Goal: Download file/media

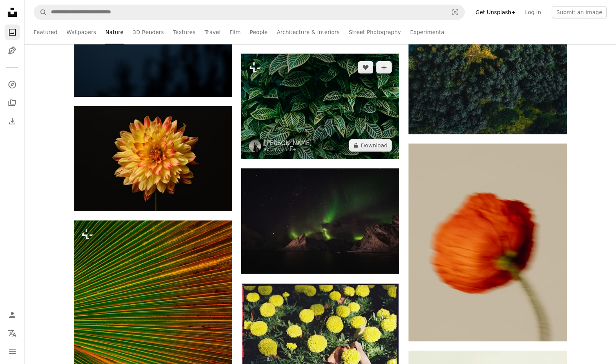
scroll to position [11519, 0]
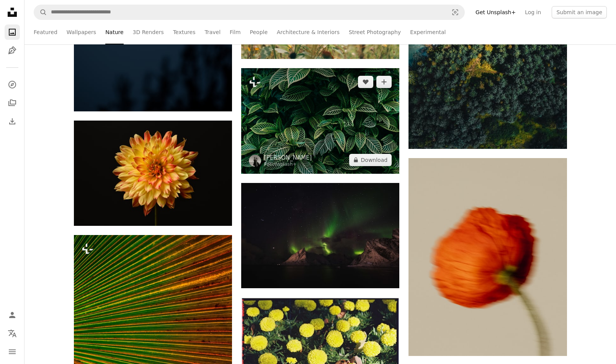
click at [308, 124] on img at bounding box center [320, 120] width 158 height 105
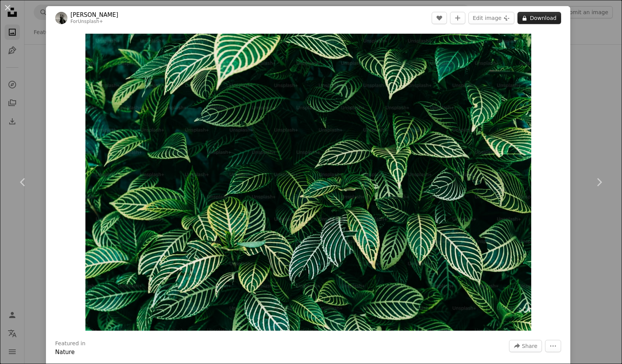
click at [532, 23] on button "A lock Download" at bounding box center [539, 18] width 44 height 12
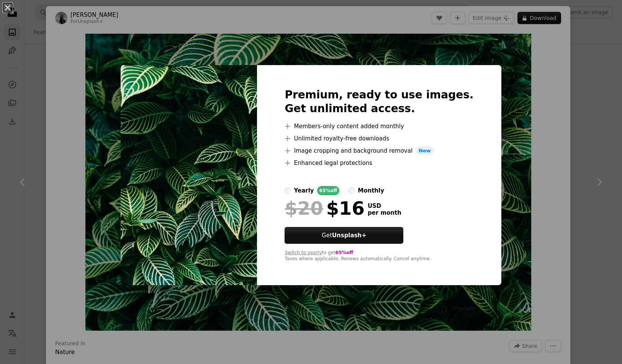
click at [305, 190] on label "yearly 65% off" at bounding box center [311, 190] width 55 height 9
click at [496, 94] on div "An X shape Premium, ready to use images. Get unlimited access. A plus sign Memb…" at bounding box center [311, 182] width 622 height 364
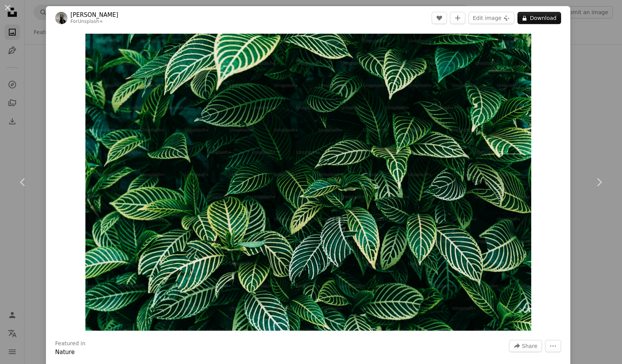
click at [584, 38] on div "An X shape Chevron left Chevron right [PERSON_NAME] Light For Unsplash+ A heart…" at bounding box center [311, 182] width 622 height 364
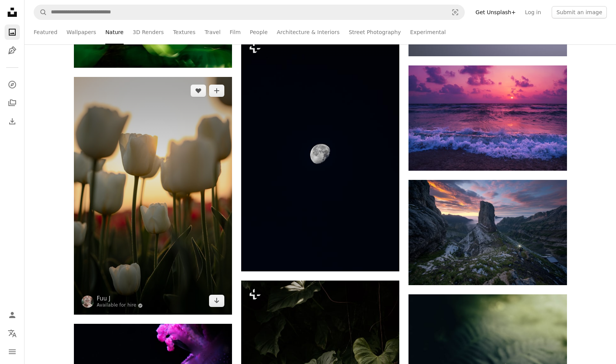
scroll to position [12285, 0]
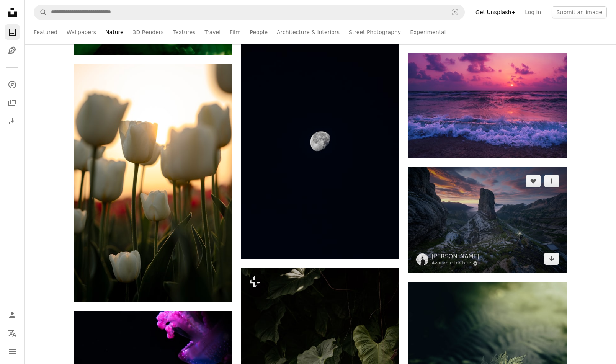
click at [462, 196] on img at bounding box center [487, 219] width 158 height 105
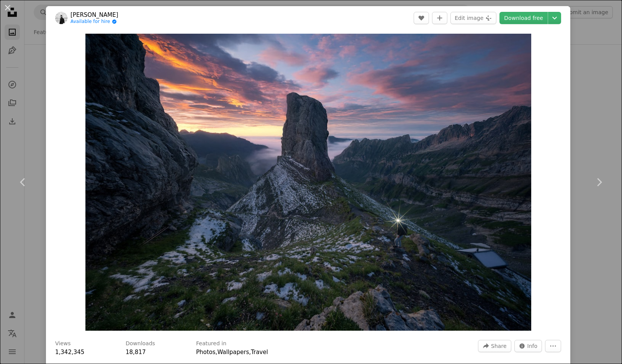
click at [579, 70] on div "An X shape Chevron left Chevron right [PERSON_NAME] Available for hire A checkm…" at bounding box center [311, 182] width 622 height 364
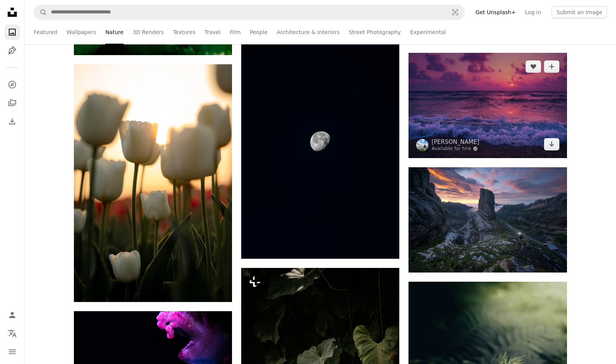
click at [499, 108] on img at bounding box center [487, 105] width 158 height 105
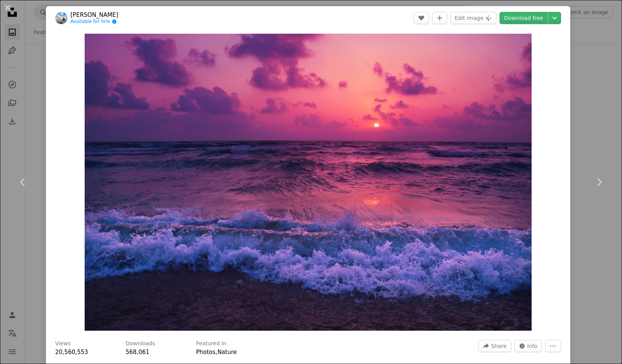
click at [592, 114] on div "An X shape Chevron left Chevron right [PERSON_NAME] Available for hire A checkm…" at bounding box center [311, 182] width 622 height 364
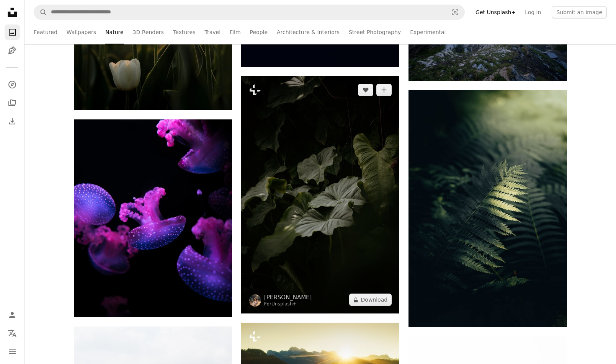
scroll to position [12476, 0]
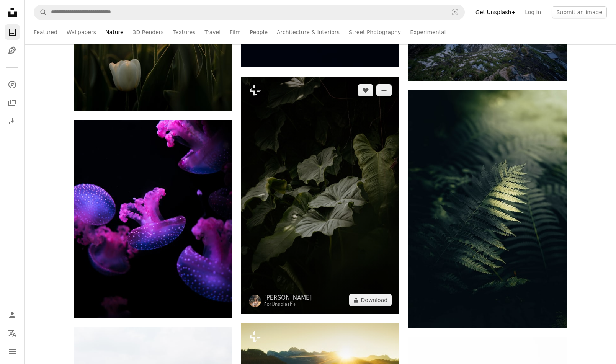
click at [289, 188] on img at bounding box center [320, 195] width 158 height 237
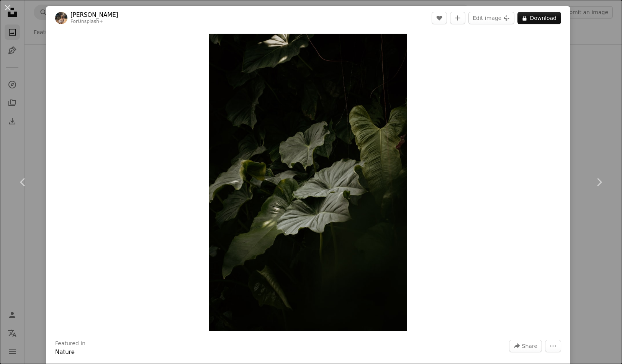
click at [587, 112] on div "An X shape Chevron left Chevron right [PERSON_NAME] For Unsplash+ A heart A plu…" at bounding box center [311, 182] width 622 height 364
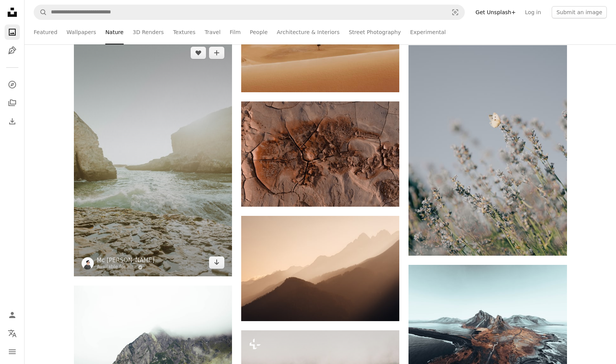
scroll to position [15308, 0]
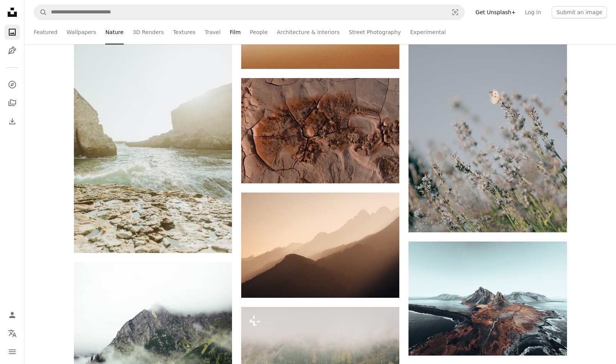
click at [226, 34] on ul "Featured Wallpapers Nature 3D Renders Textures Travel Film People Architecture …" at bounding box center [337, 32] width 540 height 24
click at [230, 33] on link "Film" at bounding box center [235, 32] width 11 height 24
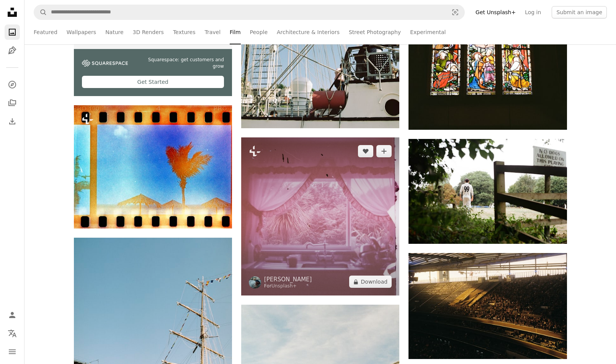
scroll to position [383, 0]
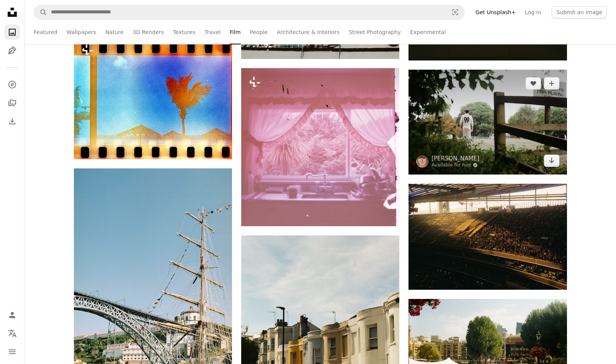
click at [507, 118] on img at bounding box center [487, 122] width 158 height 105
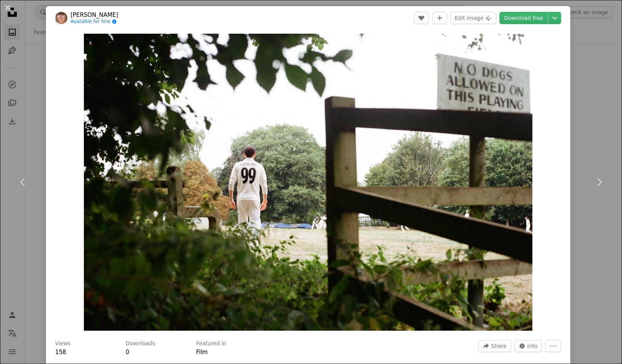
click at [593, 89] on div "An X shape Chevron left Chevron right [PERSON_NAME] Available for hire A checkm…" at bounding box center [311, 182] width 622 height 364
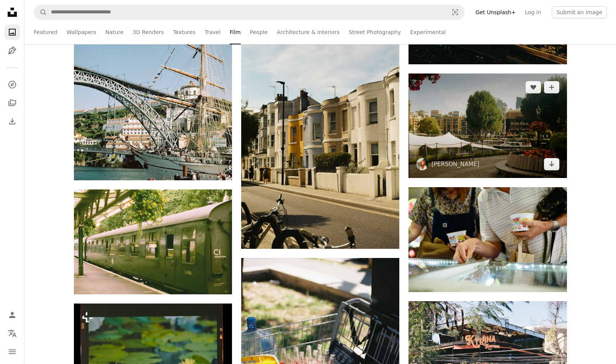
scroll to position [612, 0]
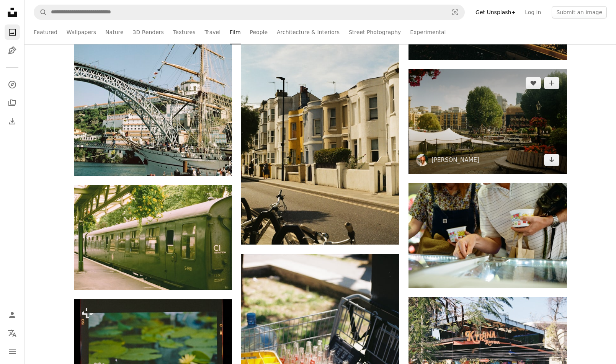
click at [470, 90] on img at bounding box center [487, 121] width 158 height 105
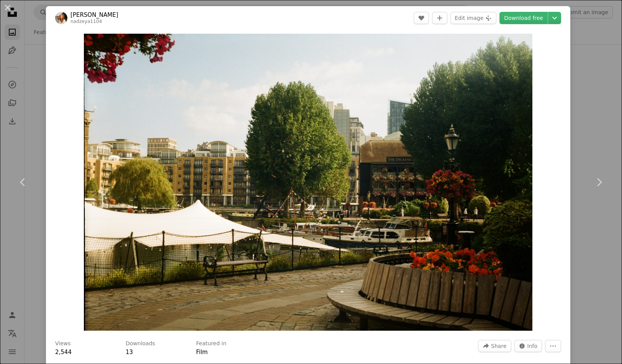
click at [584, 110] on div "An X shape Chevron left Chevron right [PERSON_NAME] nadzeya1104 A heart A plus …" at bounding box center [311, 182] width 622 height 364
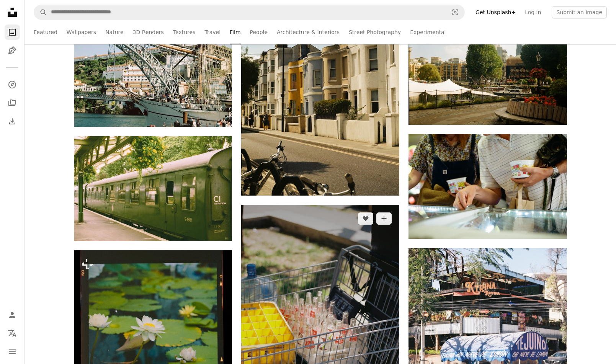
scroll to position [765, 0]
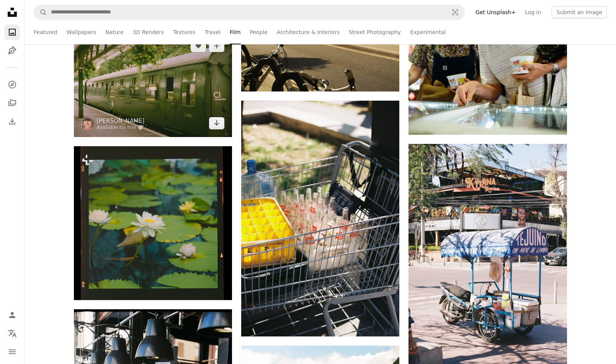
click at [115, 70] on img at bounding box center [153, 84] width 158 height 105
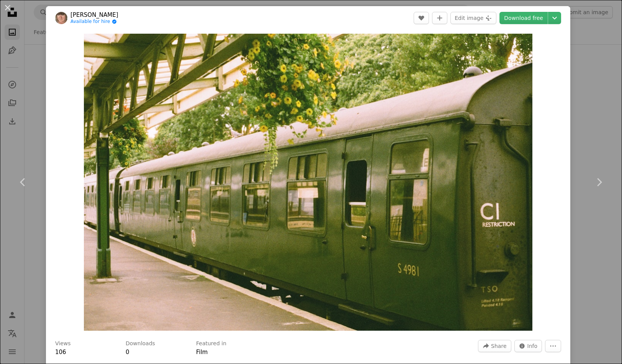
click at [583, 132] on div "An X shape Chevron left Chevron right [PERSON_NAME] Available for hire A checkm…" at bounding box center [311, 182] width 622 height 364
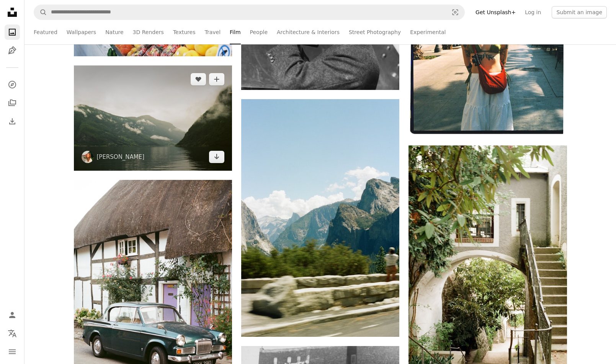
scroll to position [1263, 0]
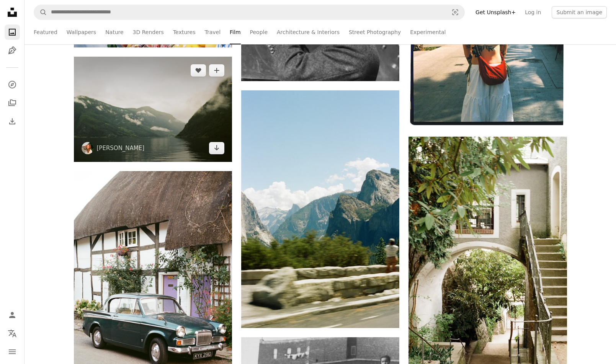
click at [192, 127] on img at bounding box center [153, 109] width 158 height 105
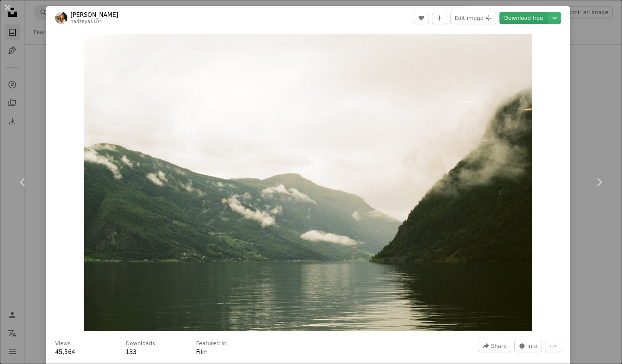
click at [507, 19] on link "Download free" at bounding box center [523, 18] width 48 height 12
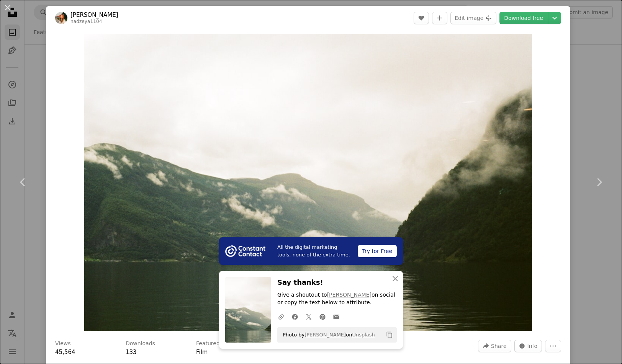
click at [586, 75] on div "An X shape Chevron left Chevron right All the digital marketing tools, none of …" at bounding box center [311, 182] width 622 height 364
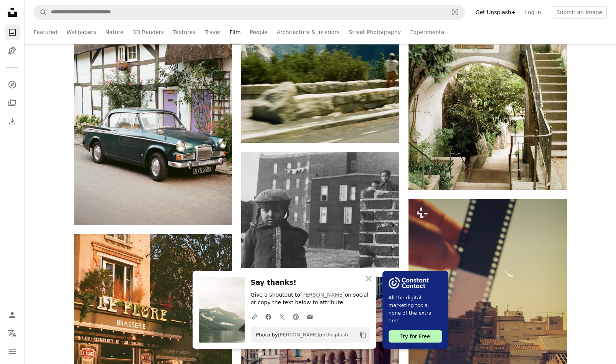
scroll to position [1493, 0]
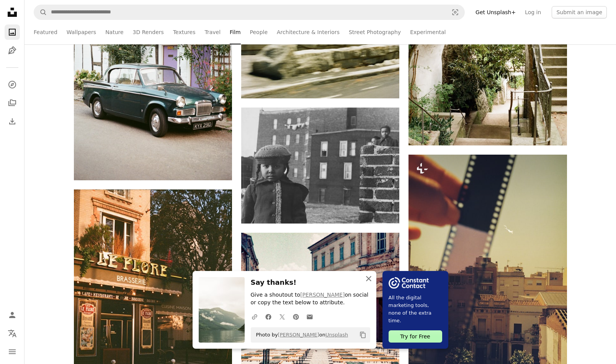
click at [369, 281] on icon "An X shape" at bounding box center [368, 278] width 9 height 9
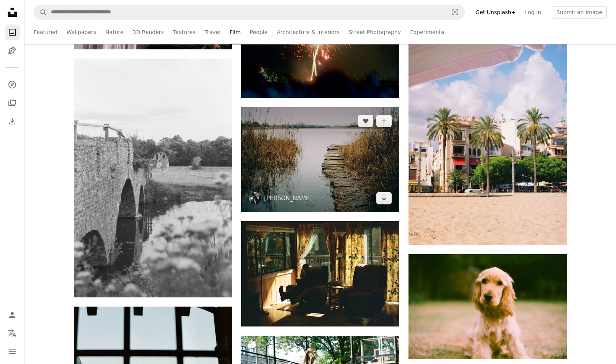
scroll to position [4325, 0]
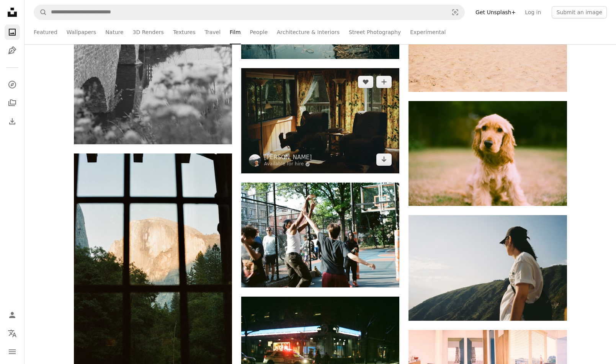
click at [304, 121] on img at bounding box center [320, 120] width 158 height 105
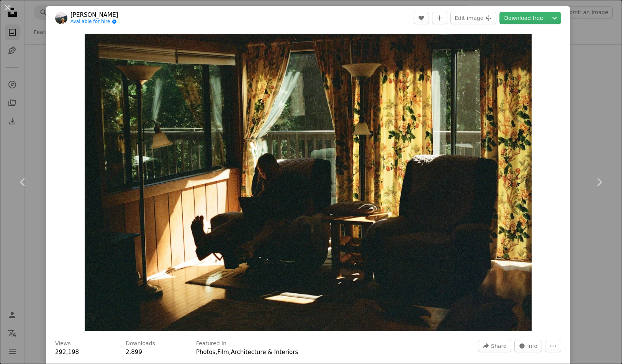
click at [602, 112] on div "An X shape Chevron left Chevron right [PERSON_NAME] Available for hire A checkm…" at bounding box center [311, 182] width 622 height 364
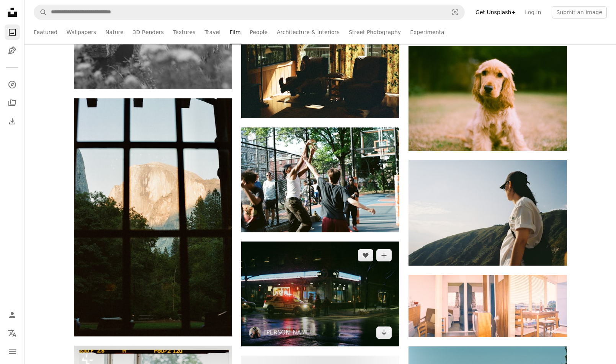
scroll to position [4478, 0]
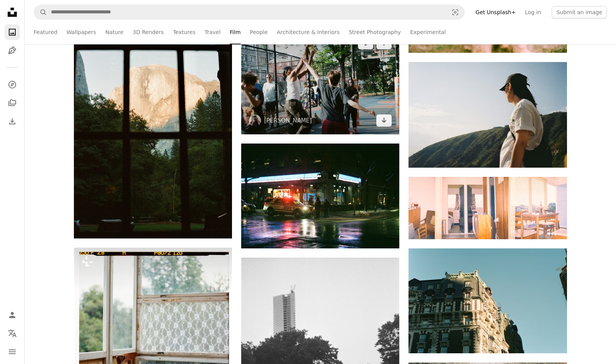
click at [294, 69] on img at bounding box center [320, 81] width 158 height 105
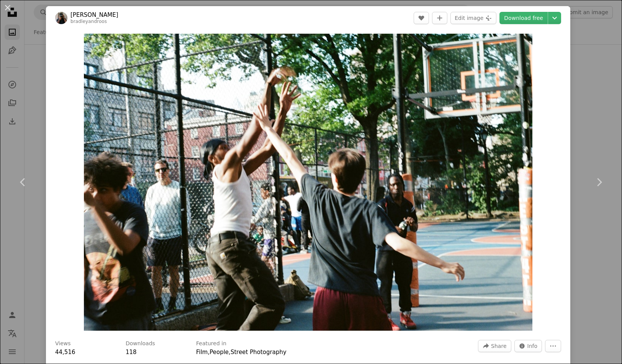
click at [585, 106] on div "An X shape Chevron left Chevron right [PERSON_NAME] bradleyandroos A heart A pl…" at bounding box center [311, 182] width 622 height 364
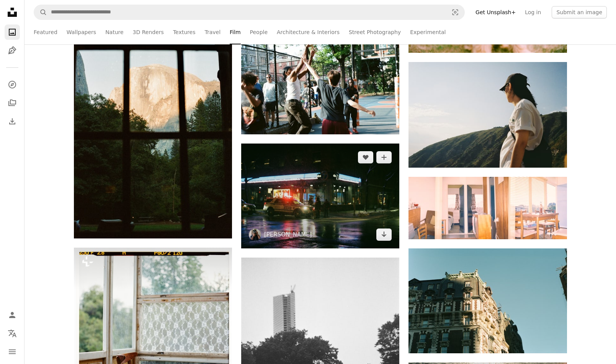
click at [285, 204] on img at bounding box center [320, 196] width 158 height 105
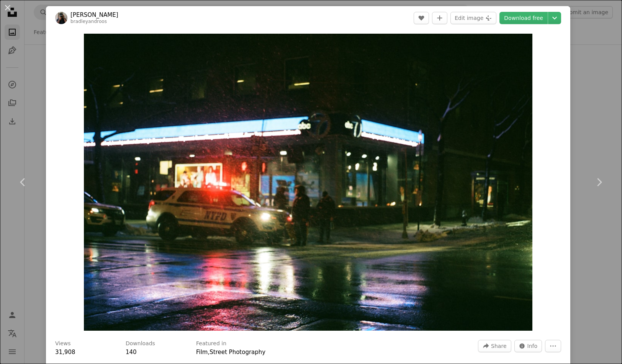
click at [563, 105] on div "Zoom in" at bounding box center [308, 182] width 524 height 305
click at [564, 109] on div "An X shape Chevron left Chevron right [PERSON_NAME] bradleyandroos A heart A pl…" at bounding box center [311, 182] width 622 height 364
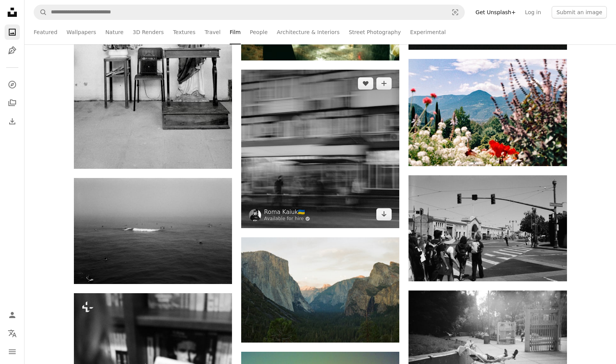
scroll to position [4937, 0]
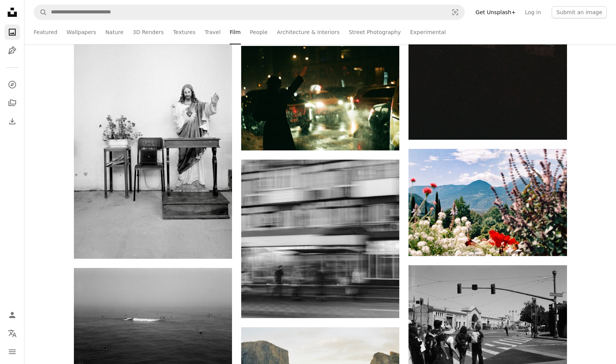
click at [252, 33] on link "People" at bounding box center [259, 32] width 18 height 24
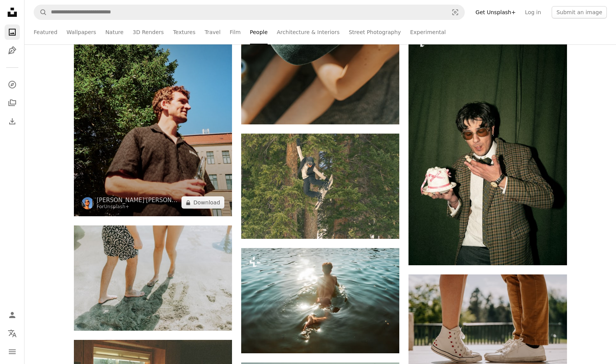
scroll to position [1493, 0]
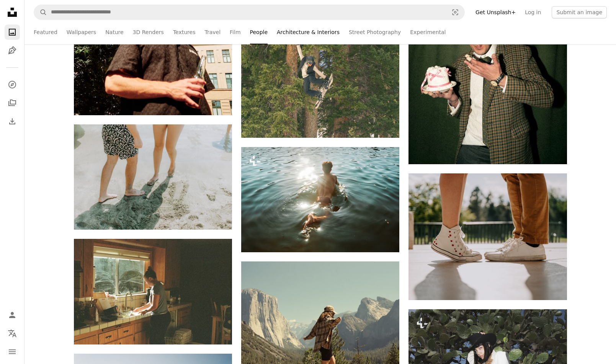
click at [277, 34] on link "Architecture & Interiors" at bounding box center [308, 32] width 63 height 24
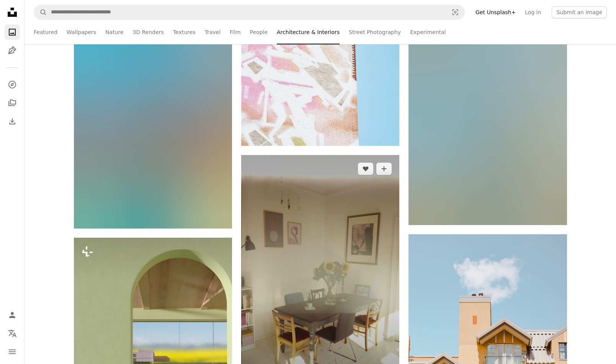
scroll to position [4592, 0]
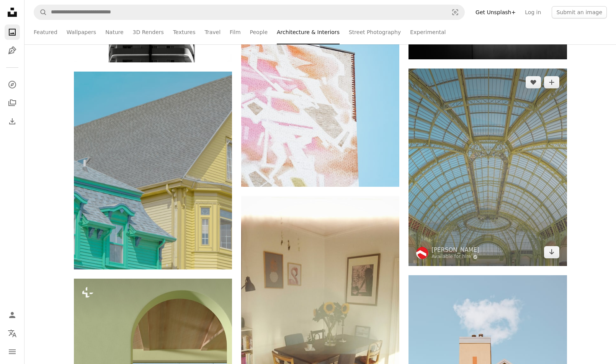
click at [467, 209] on img at bounding box center [487, 168] width 158 height 198
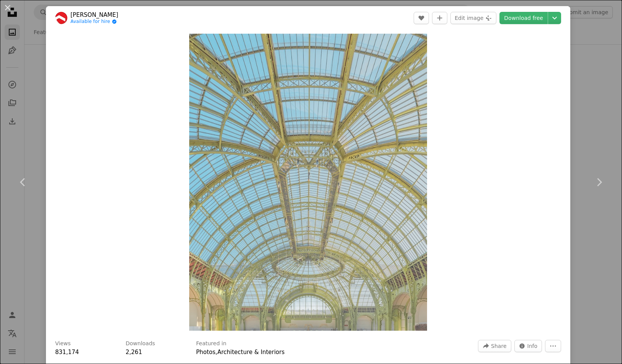
click at [595, 105] on div "An X shape Chevron left Chevron right [PERSON_NAME] Available for hire A checkm…" at bounding box center [311, 182] width 622 height 364
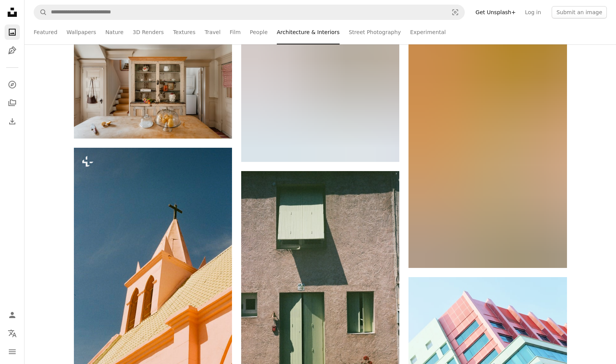
scroll to position [6889, 0]
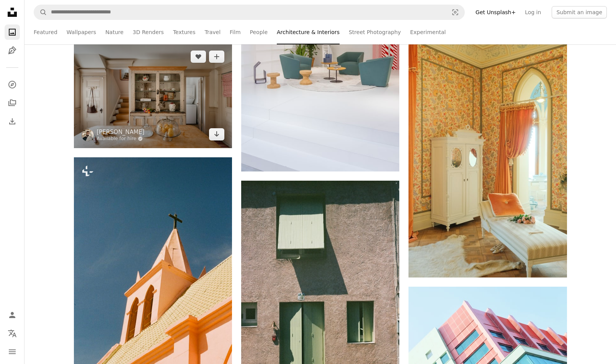
click at [131, 99] on img at bounding box center [153, 95] width 158 height 105
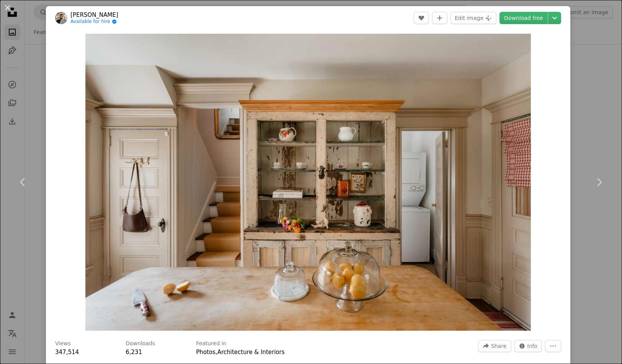
click at [538, 111] on div "Zoom in" at bounding box center [308, 182] width 524 height 305
click at [568, 120] on div "An X shape Chevron left Chevron right [PERSON_NAME] Available for hire A checkm…" at bounding box center [311, 182] width 622 height 364
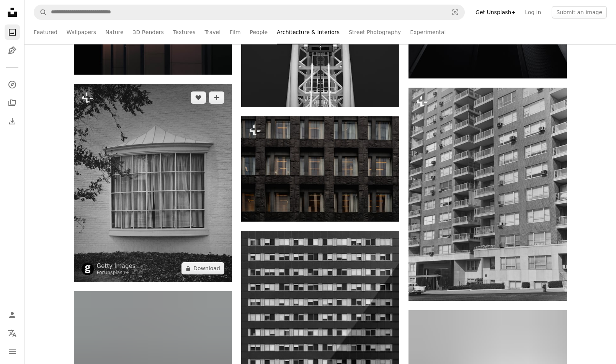
scroll to position [8496, 0]
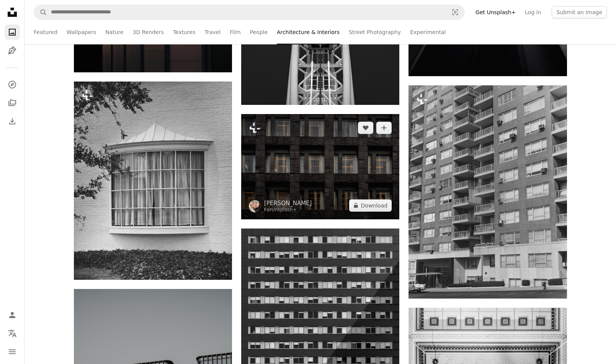
click at [289, 173] on img at bounding box center [320, 166] width 158 height 105
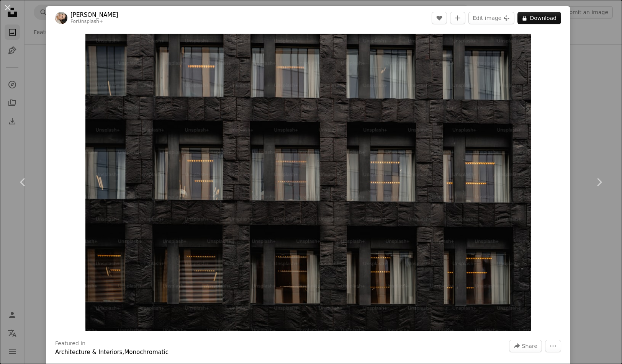
click at [585, 134] on div "An X shape Chevron left Chevron right [PERSON_NAME] For Unsplash+ A heart A plu…" at bounding box center [311, 182] width 622 height 364
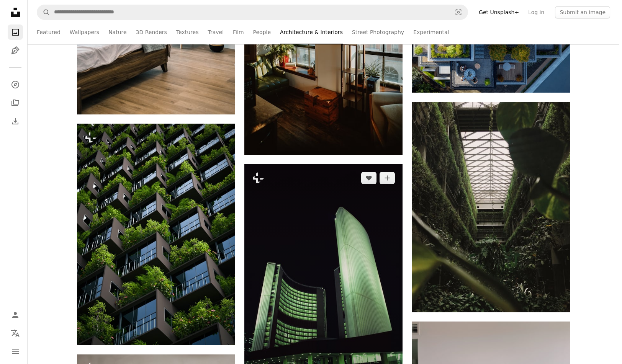
scroll to position [10256, 0]
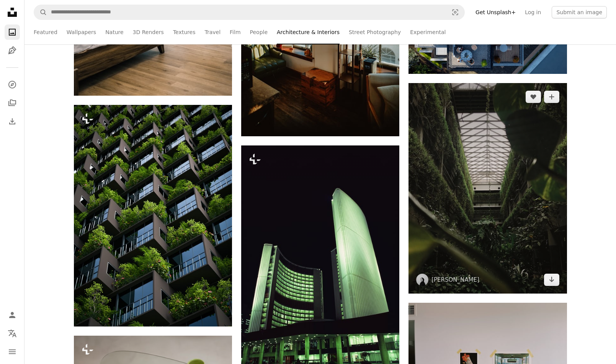
click at [452, 184] on img at bounding box center [487, 188] width 158 height 211
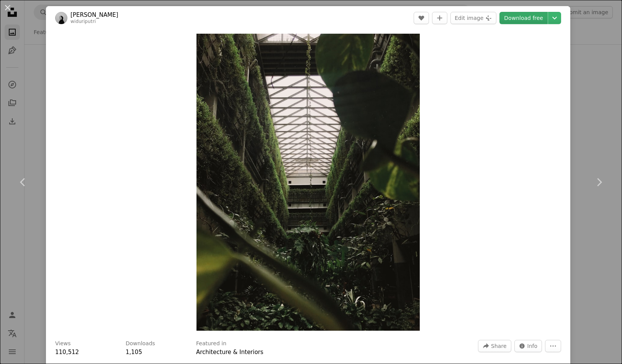
click at [509, 19] on link "Download free" at bounding box center [523, 18] width 48 height 12
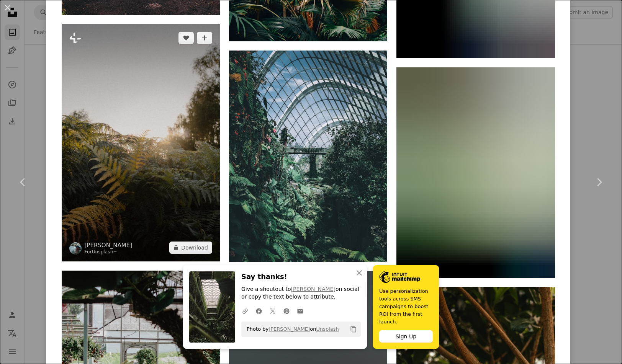
scroll to position [1773, 0]
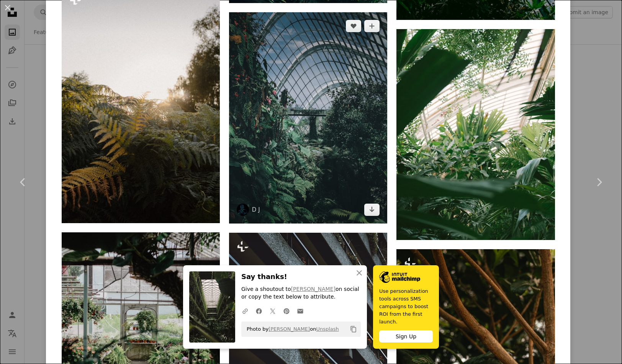
click at [310, 162] on img at bounding box center [308, 117] width 158 height 211
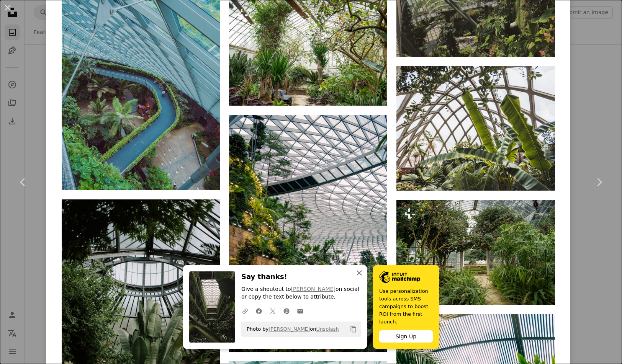
click at [356, 276] on icon "button" at bounding box center [358, 272] width 5 height 5
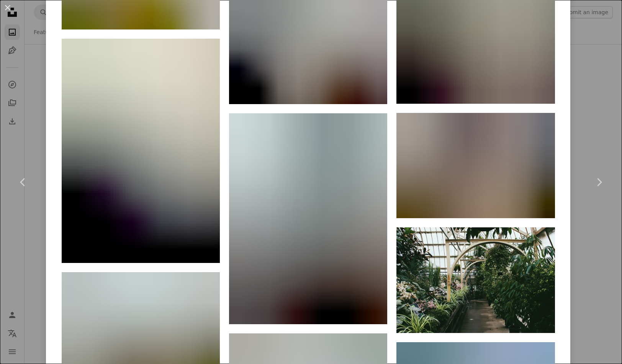
scroll to position [7805, 0]
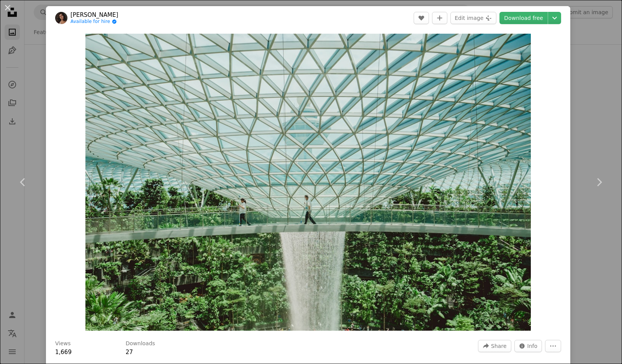
click at [581, 87] on div "An X shape Chevron left Chevron right [PERSON_NAME] Available for hire A checkm…" at bounding box center [311, 182] width 622 height 364
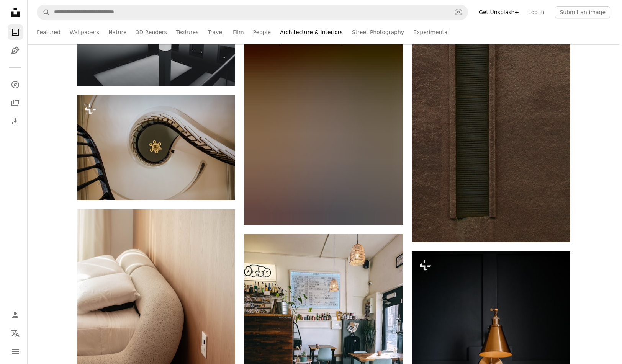
scroll to position [11519, 0]
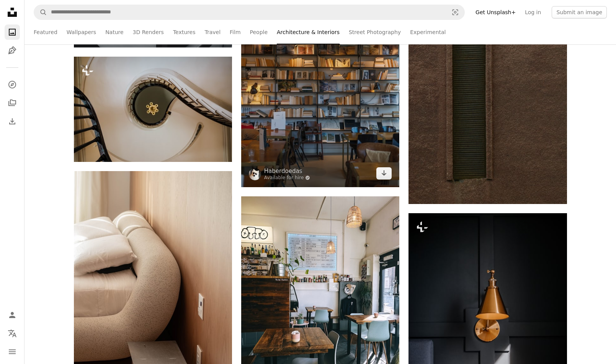
click at [336, 80] on img at bounding box center [320, 81] width 158 height 211
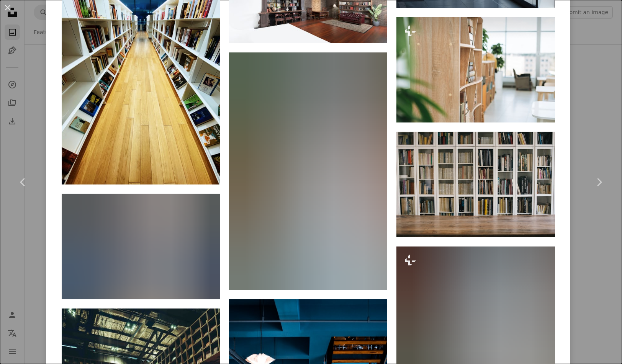
scroll to position [9226, 0]
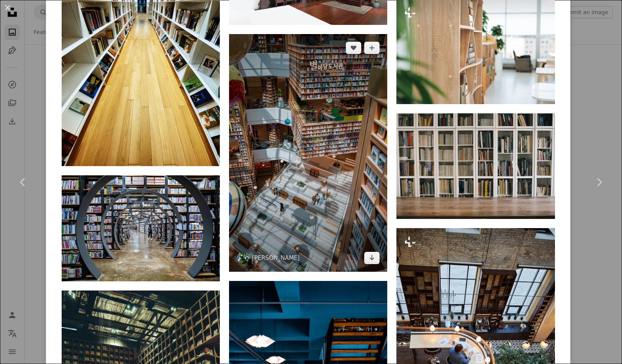
click at [277, 176] on img at bounding box center [308, 153] width 158 height 238
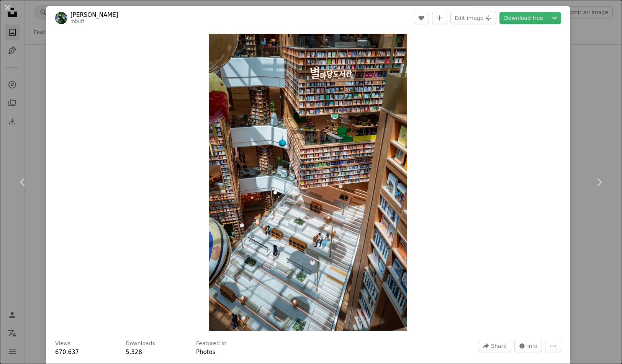
click at [575, 102] on div "An X shape Chevron left Chevron right [PERSON_NAME] mbuff A heart A plus sign E…" at bounding box center [311, 182] width 622 height 364
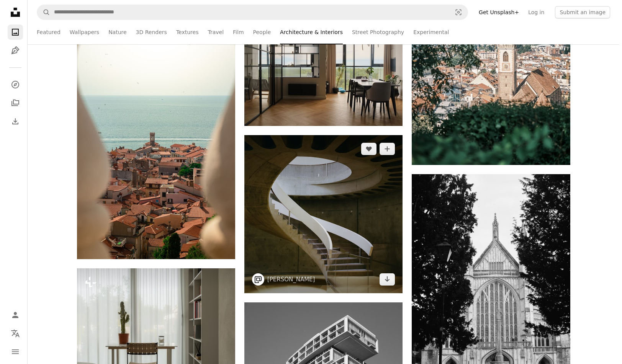
scroll to position [15767, 0]
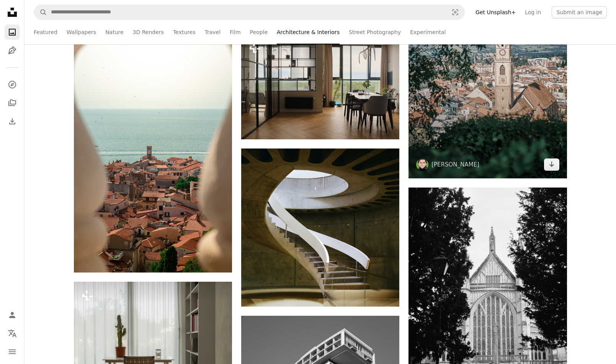
click at [490, 120] on img at bounding box center [487, 59] width 158 height 237
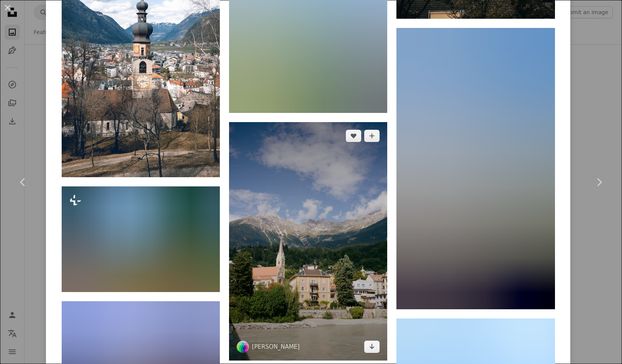
scroll to position [918, 0]
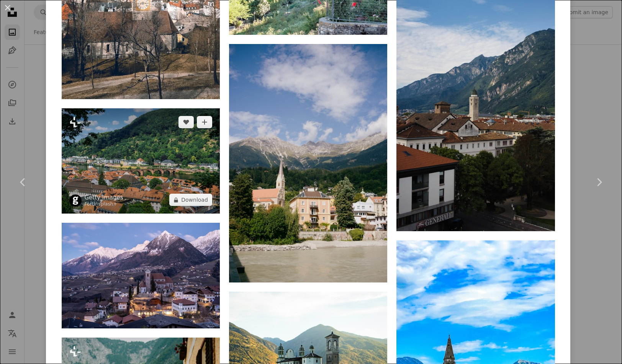
click at [147, 185] on img at bounding box center [141, 160] width 158 height 105
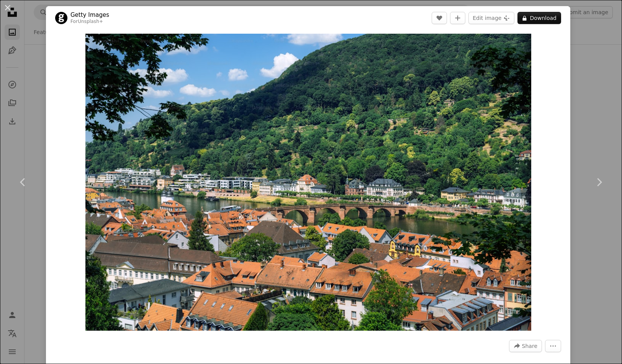
click at [570, 111] on div "An X shape Chevron left Chevron right Getty Images For Unsplash+ A heart A plus…" at bounding box center [311, 182] width 622 height 364
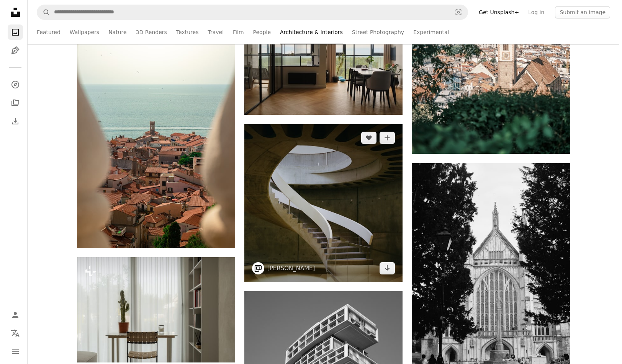
scroll to position [15806, 0]
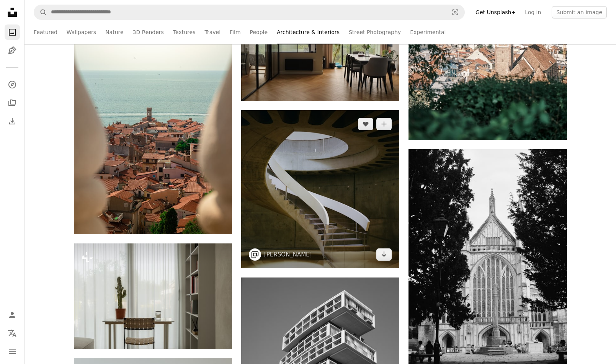
click at [304, 192] on img at bounding box center [320, 189] width 158 height 158
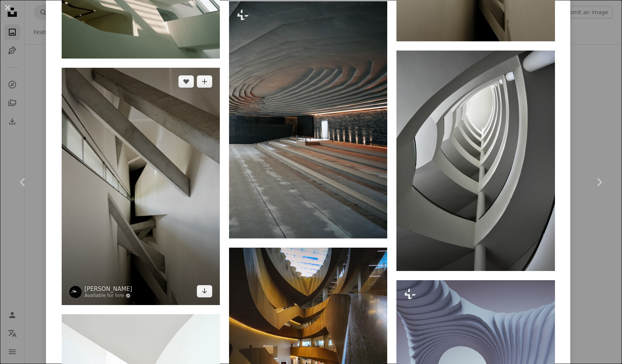
scroll to position [3273, 0]
